Goal: Find specific page/section: Find specific page/section

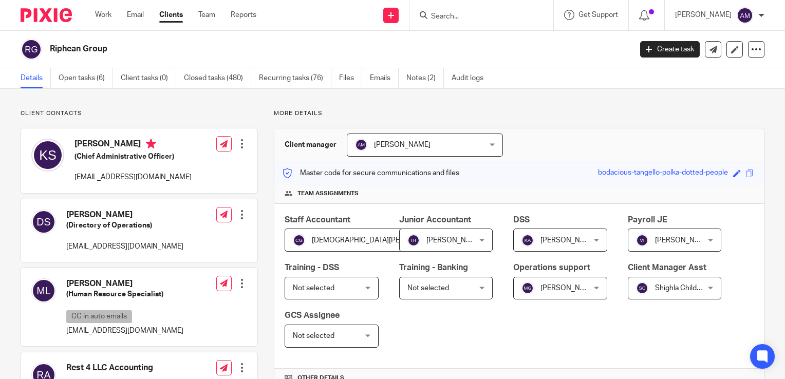
scroll to position [717, 0]
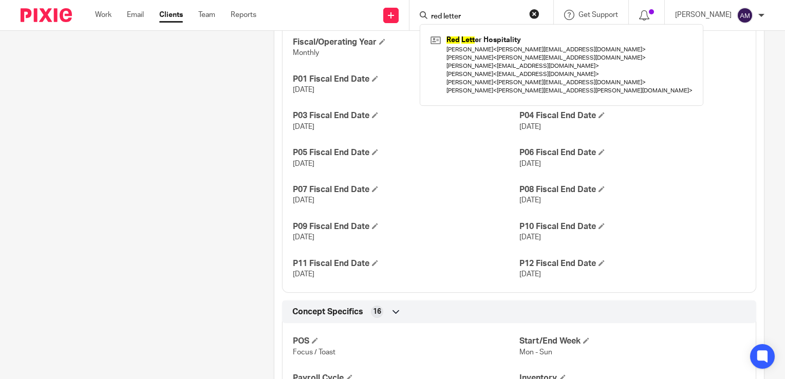
type input "red letter"
click button "submit" at bounding box center [0, 0] width 0 height 0
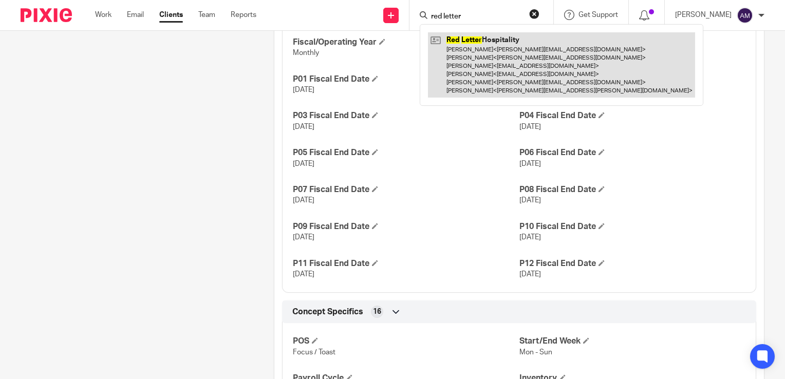
click at [512, 67] on link at bounding box center [561, 64] width 267 height 65
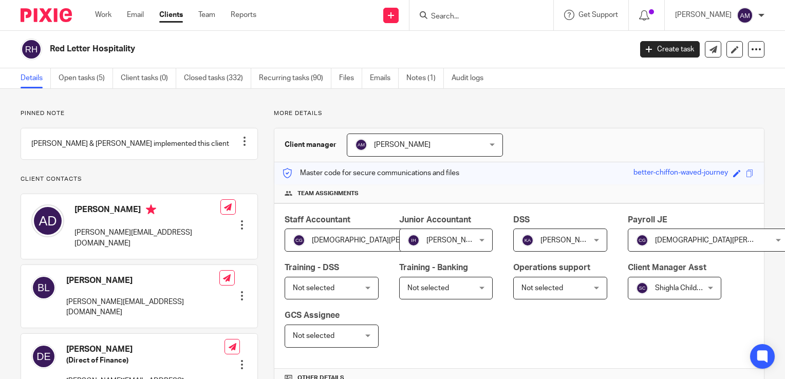
click at [468, 17] on input "Search" at bounding box center [476, 16] width 92 height 9
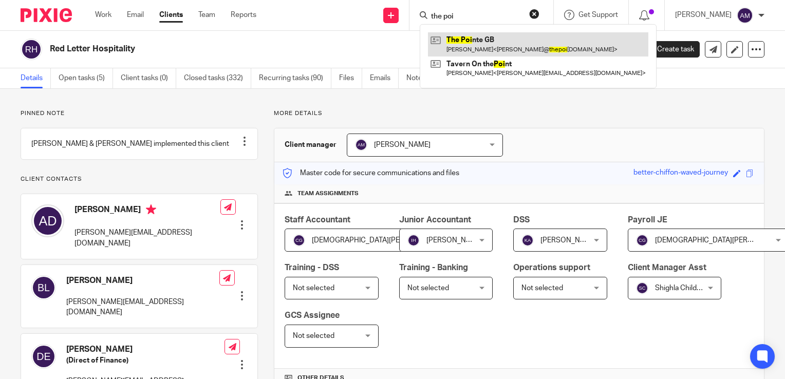
type input "the poi"
click at [514, 50] on link at bounding box center [538, 44] width 220 height 24
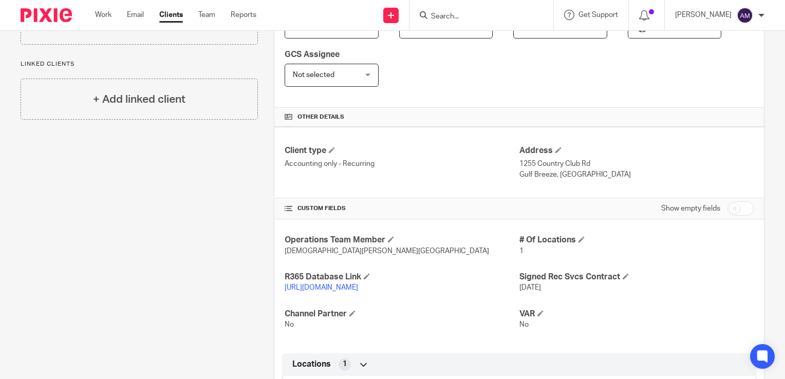
scroll to position [308, 0]
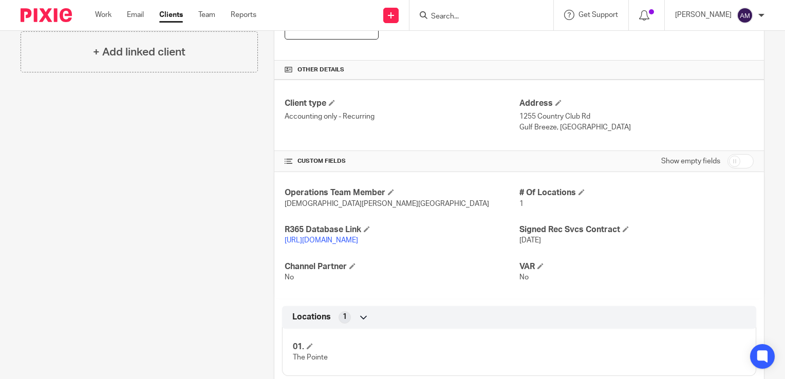
click at [358, 242] on link "https://thepointegb.restaurant365.com/" at bounding box center [321, 240] width 73 height 7
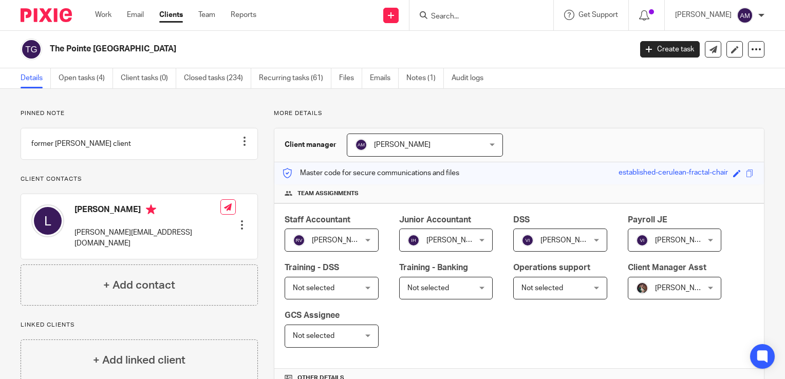
click at [460, 14] on input "Search" at bounding box center [476, 16] width 92 height 9
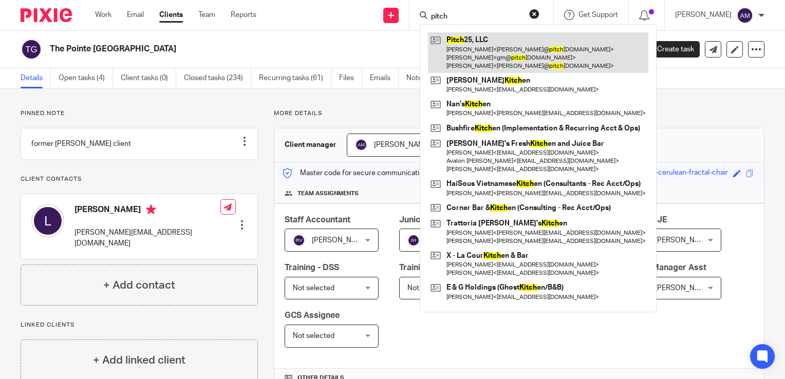
type input "pitch"
click at [526, 54] on link at bounding box center [538, 52] width 220 height 41
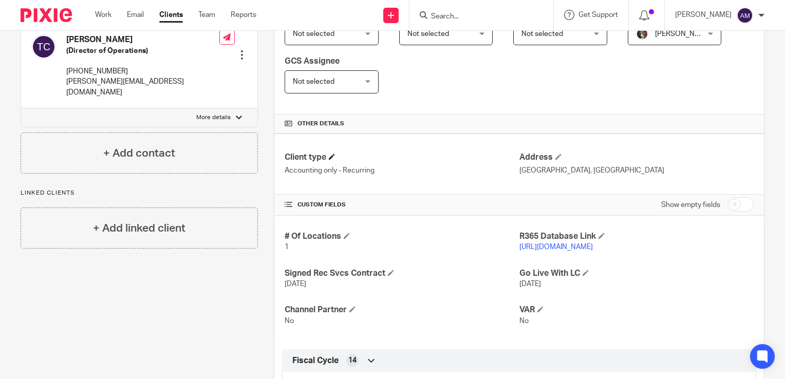
scroll to position [308, 0]
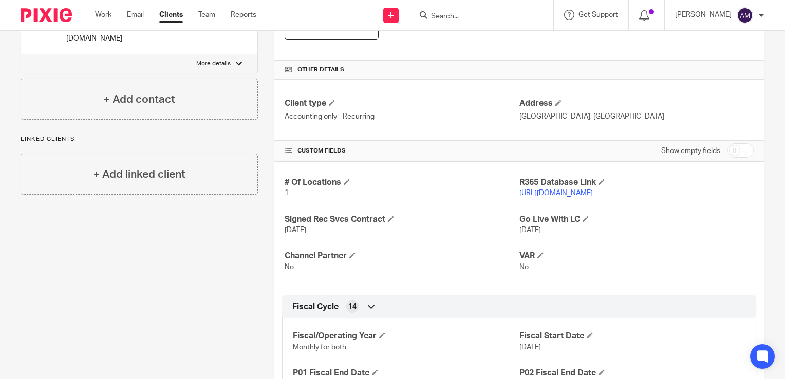
click at [541, 192] on link "[URL][DOMAIN_NAME]" at bounding box center [555, 192] width 73 height 7
click at [495, 20] on input "Search" at bounding box center [476, 16] width 92 height 9
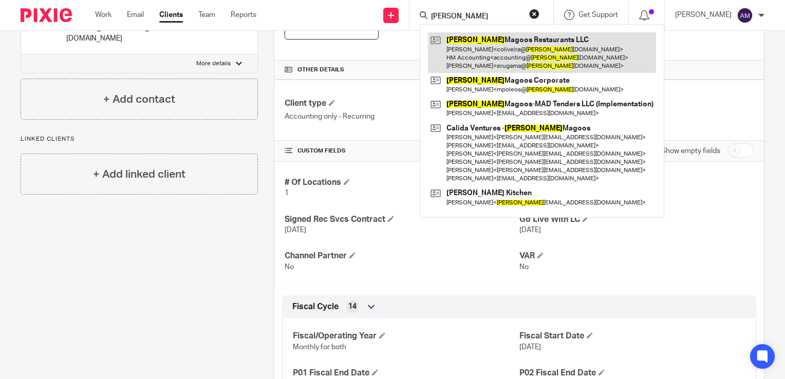
type input "huey"
click at [515, 48] on link at bounding box center [542, 52] width 228 height 41
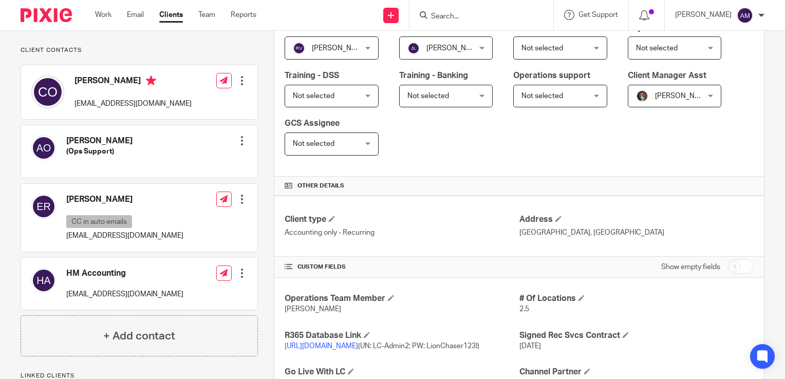
scroll to position [257, 0]
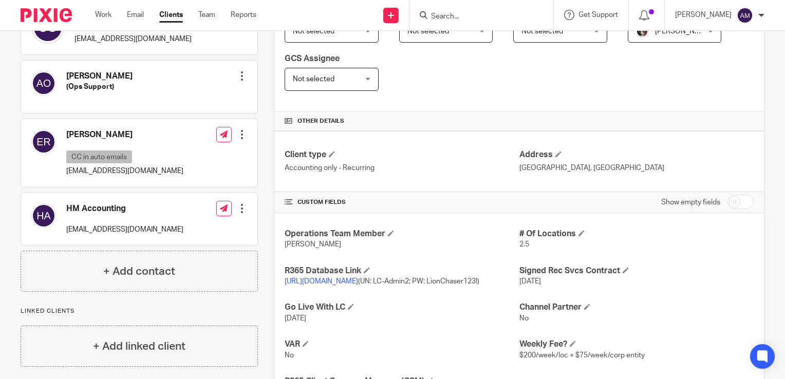
click at [358, 278] on link "[URL][DOMAIN_NAME]" at bounding box center [321, 281] width 73 height 7
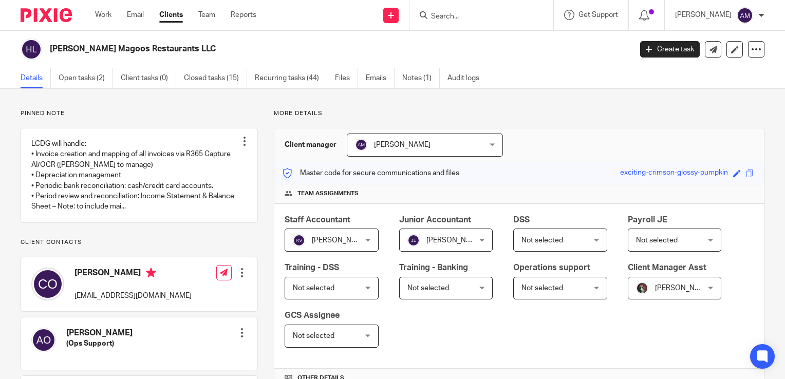
click at [475, 20] on input "Search" at bounding box center [476, 16] width 92 height 9
type input "R"
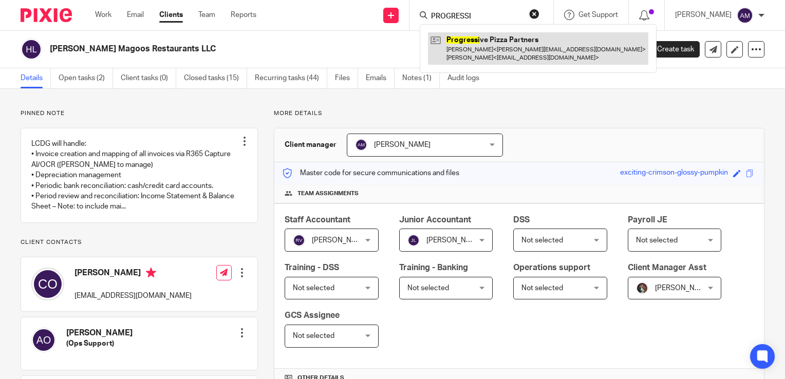
type input "PROGRESSI"
click at [519, 42] on link at bounding box center [538, 48] width 220 height 32
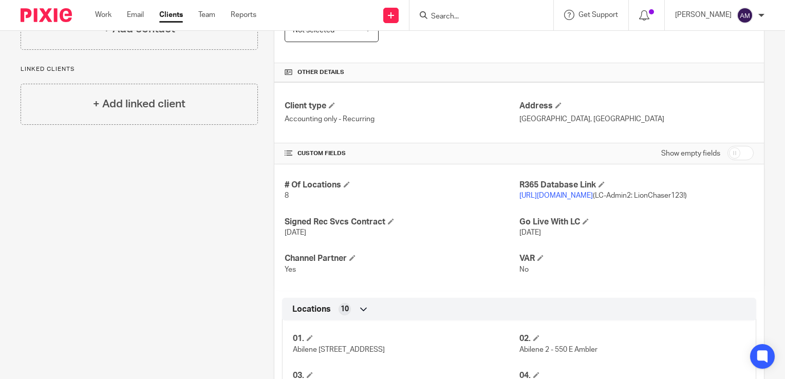
click at [555, 196] on link "[URL][DOMAIN_NAME]" at bounding box center [555, 195] width 73 height 7
